Goal: Transaction & Acquisition: Purchase product/service

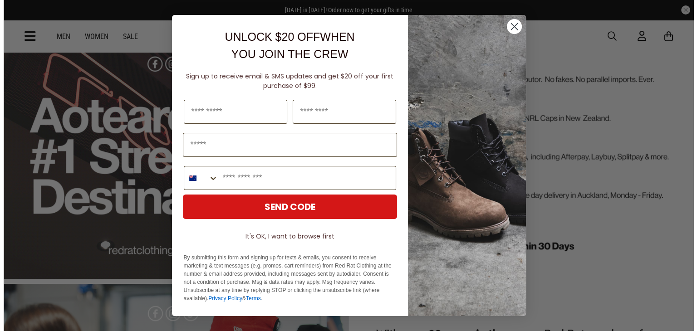
scroll to position [1782, 0]
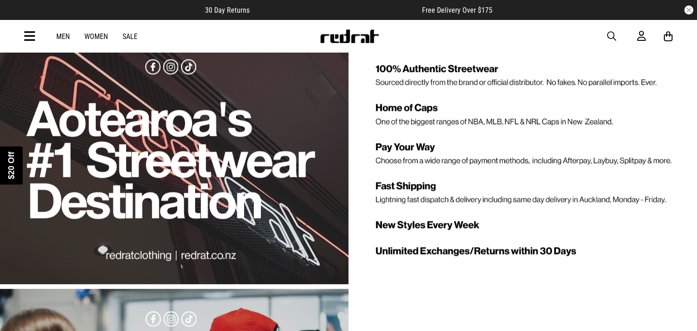
click at [638, 262] on div "Close dialog UNLOCK $20 OFF WHEN YOU JOIN THE CREW Sign up to receive email & S…" at bounding box center [348, 165] width 697 height 331
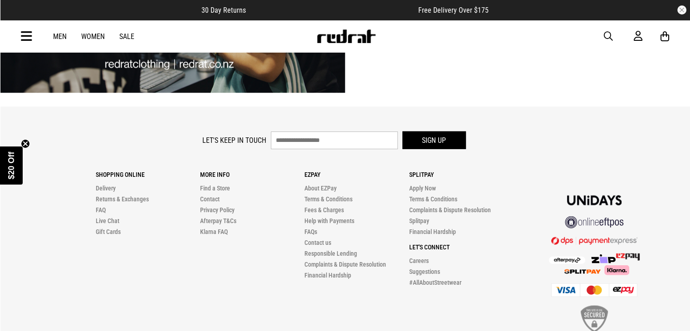
scroll to position [2242, 0]
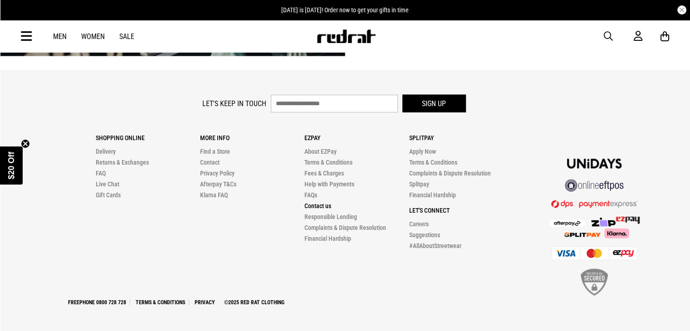
click at [312, 206] on link "Contact us" at bounding box center [317, 205] width 27 height 7
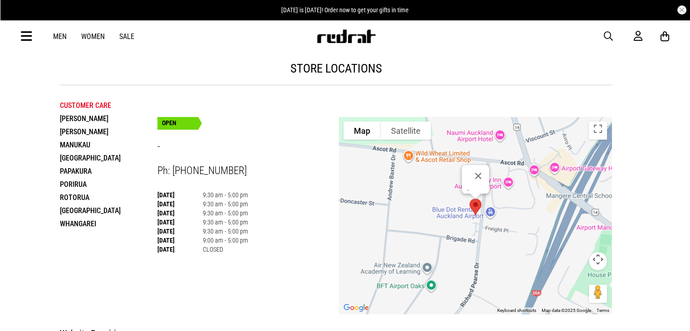
click at [88, 34] on link "Women" at bounding box center [93, 36] width 24 height 9
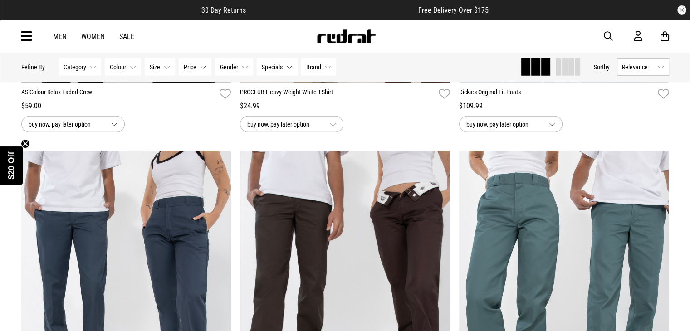
scroll to position [2812, 0]
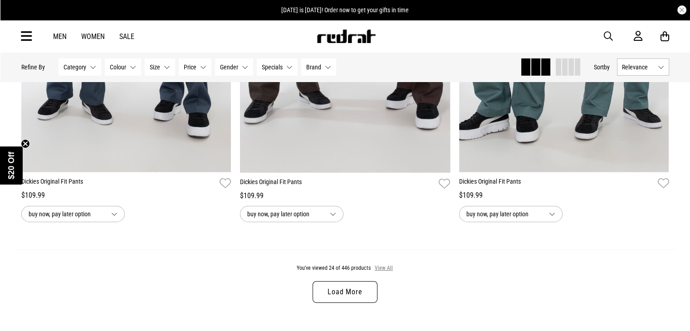
click at [386, 270] on button "View All" at bounding box center [383, 268] width 19 height 8
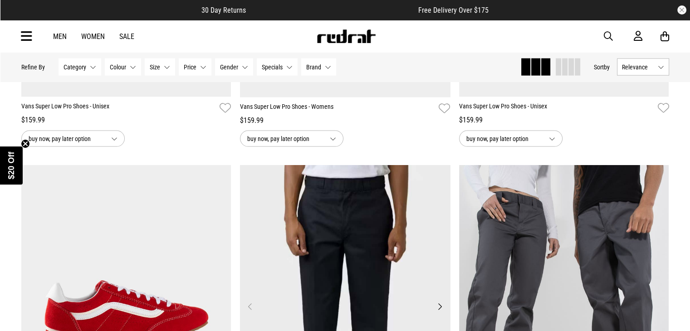
scroll to position [5487, 0]
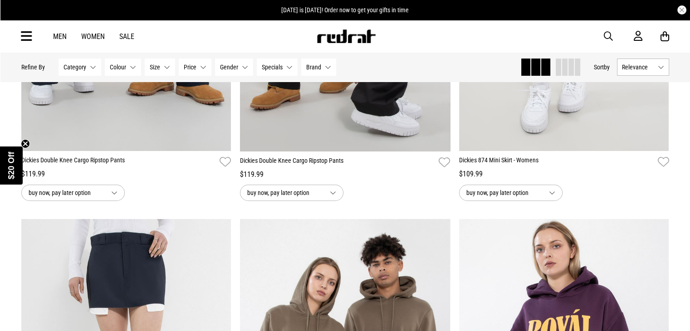
scroll to position [7165, 0]
